Goal: Transaction & Acquisition: Purchase product/service

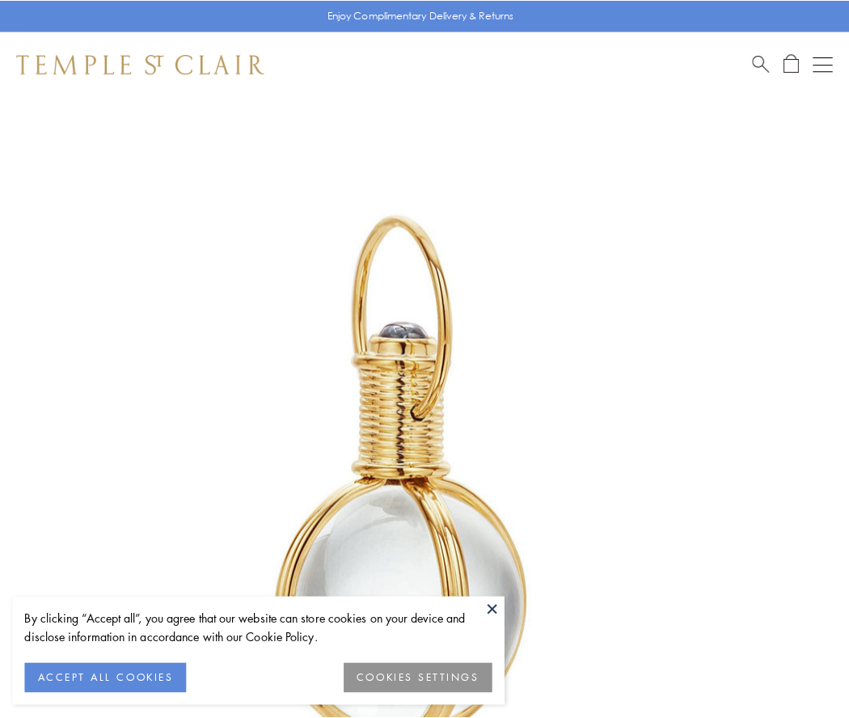
scroll to position [422, 0]
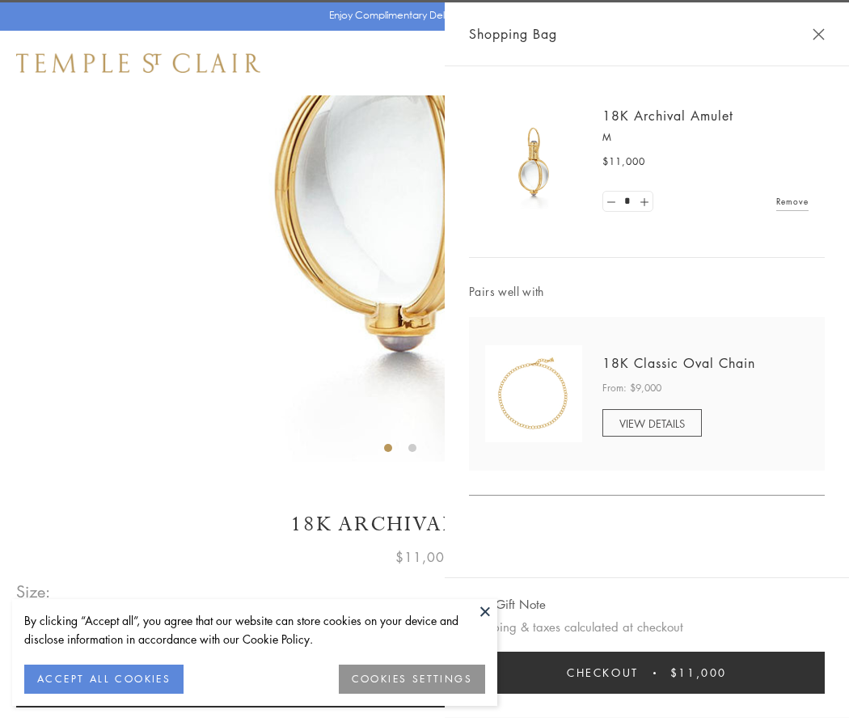
click at [647, 673] on button "Checkout $11,000" at bounding box center [647, 672] width 356 height 42
